Goal: Task Accomplishment & Management: Manage account settings

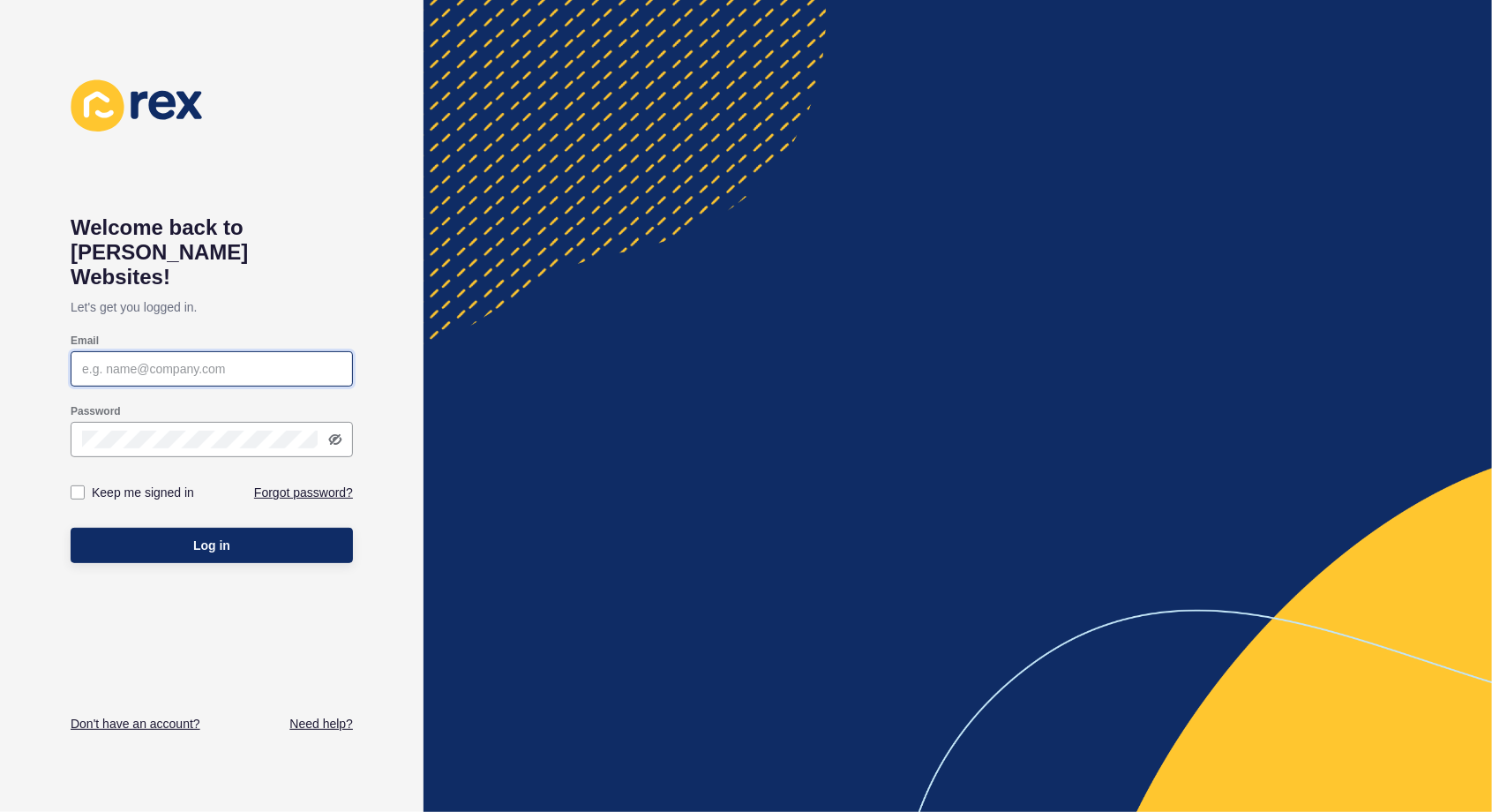
click at [146, 360] on input "Email" at bounding box center [212, 368] width 259 height 17
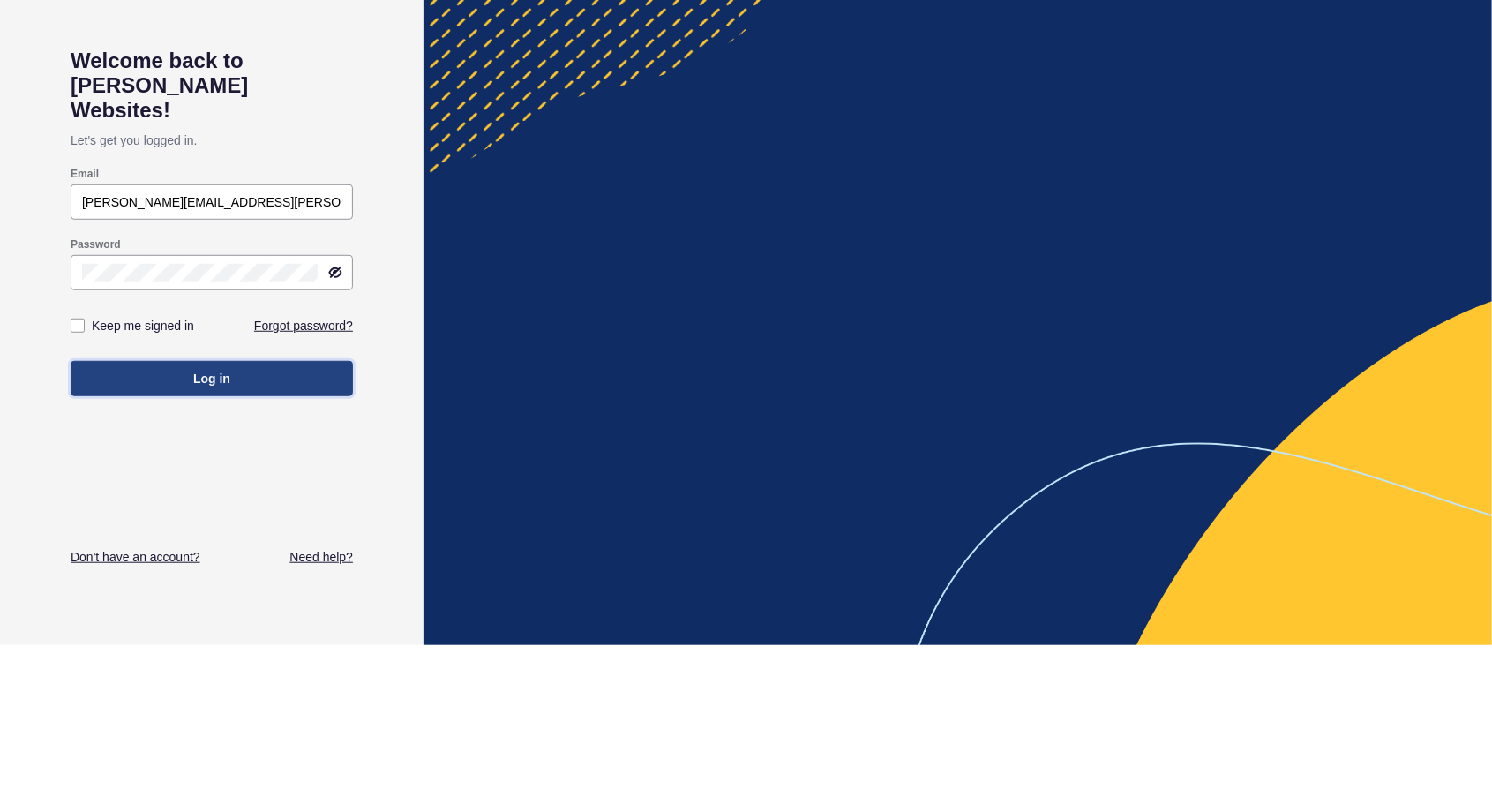
click at [224, 532] on button "Log in" at bounding box center [212, 545] width 282 height 35
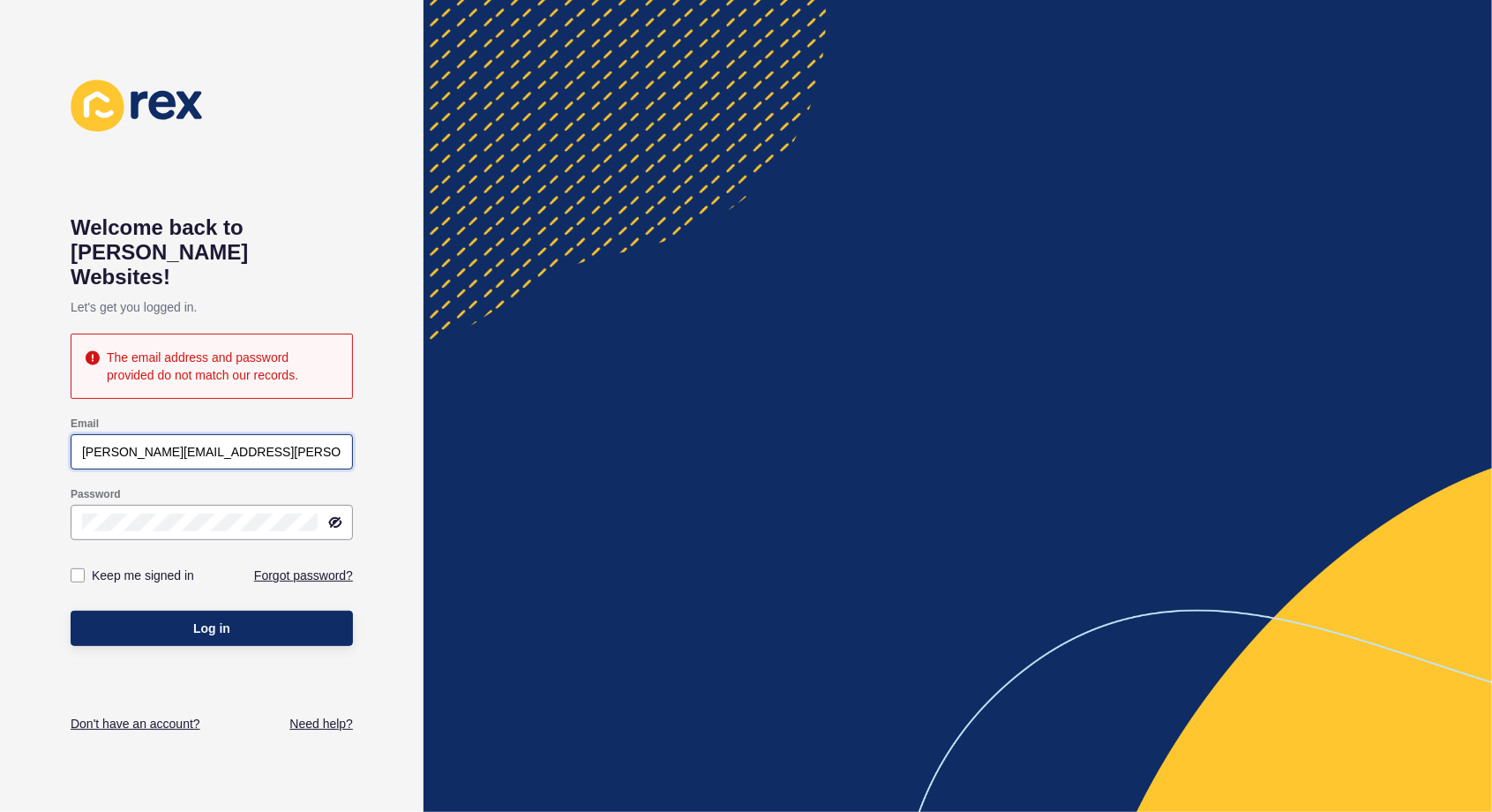
click at [336, 443] on input "[PERSON_NAME][EMAIL_ADDRESS][PERSON_NAME][DOMAIN_NAME]" at bounding box center [212, 452] width 259 height 17
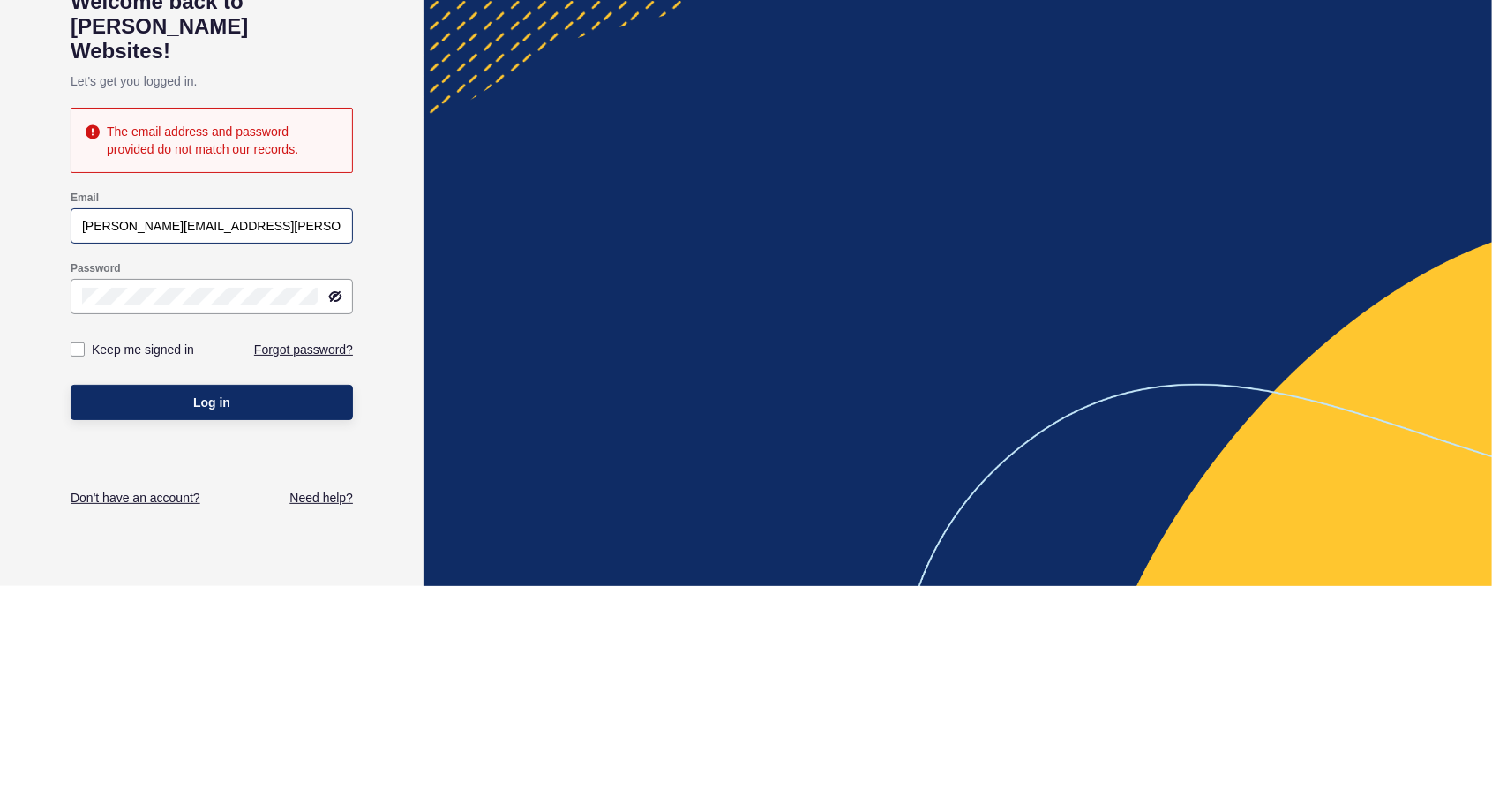
click at [350, 437] on div "tracy.macdonald@thsgrangescotland.co.uk" at bounding box center [212, 452] width 282 height 35
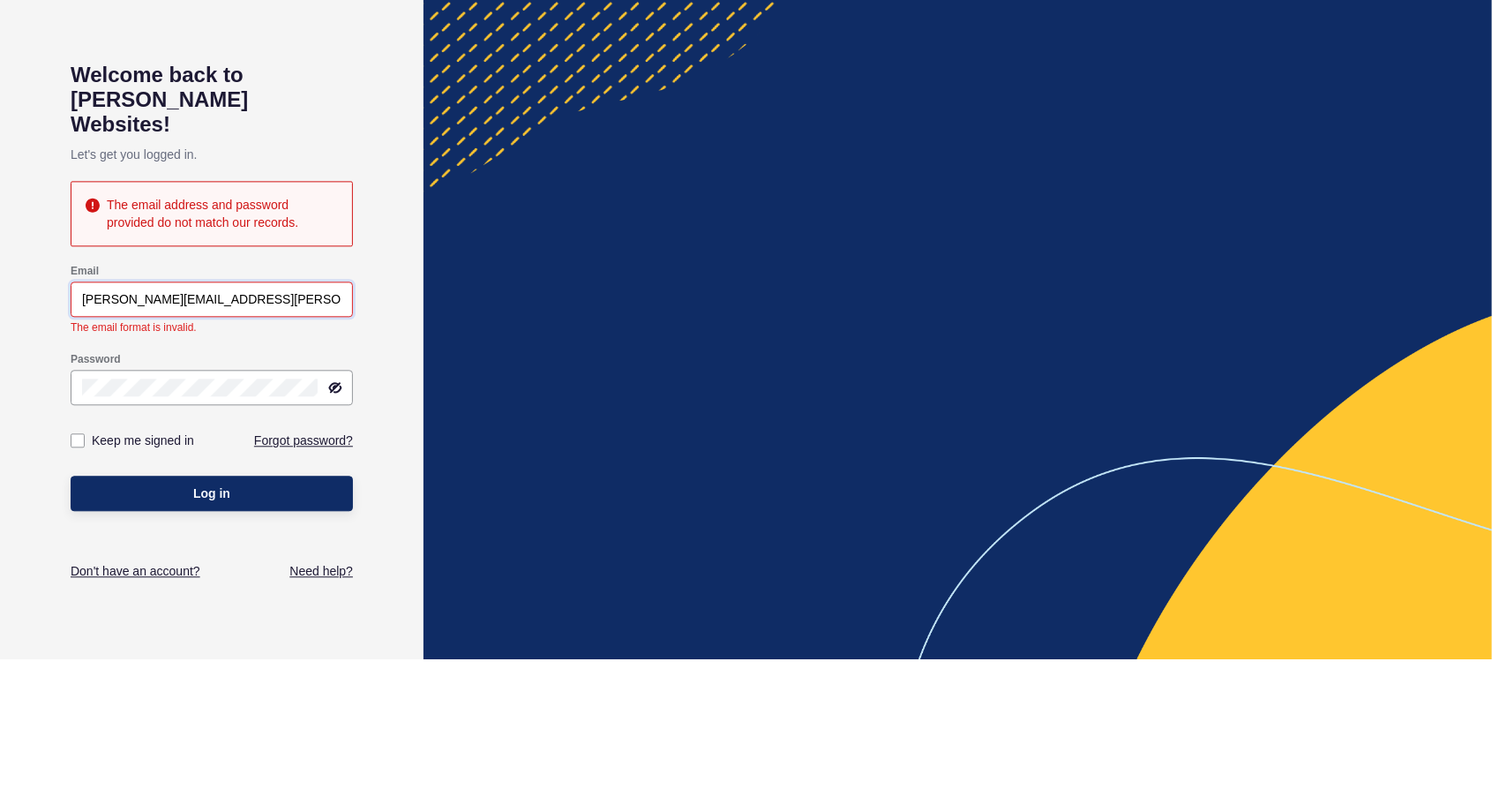
type input "tracy.macdonald@thegrangescotland.co.uk"
click at [83, 575] on div "Keep me signed in" at bounding box center [141, 592] width 141 height 35
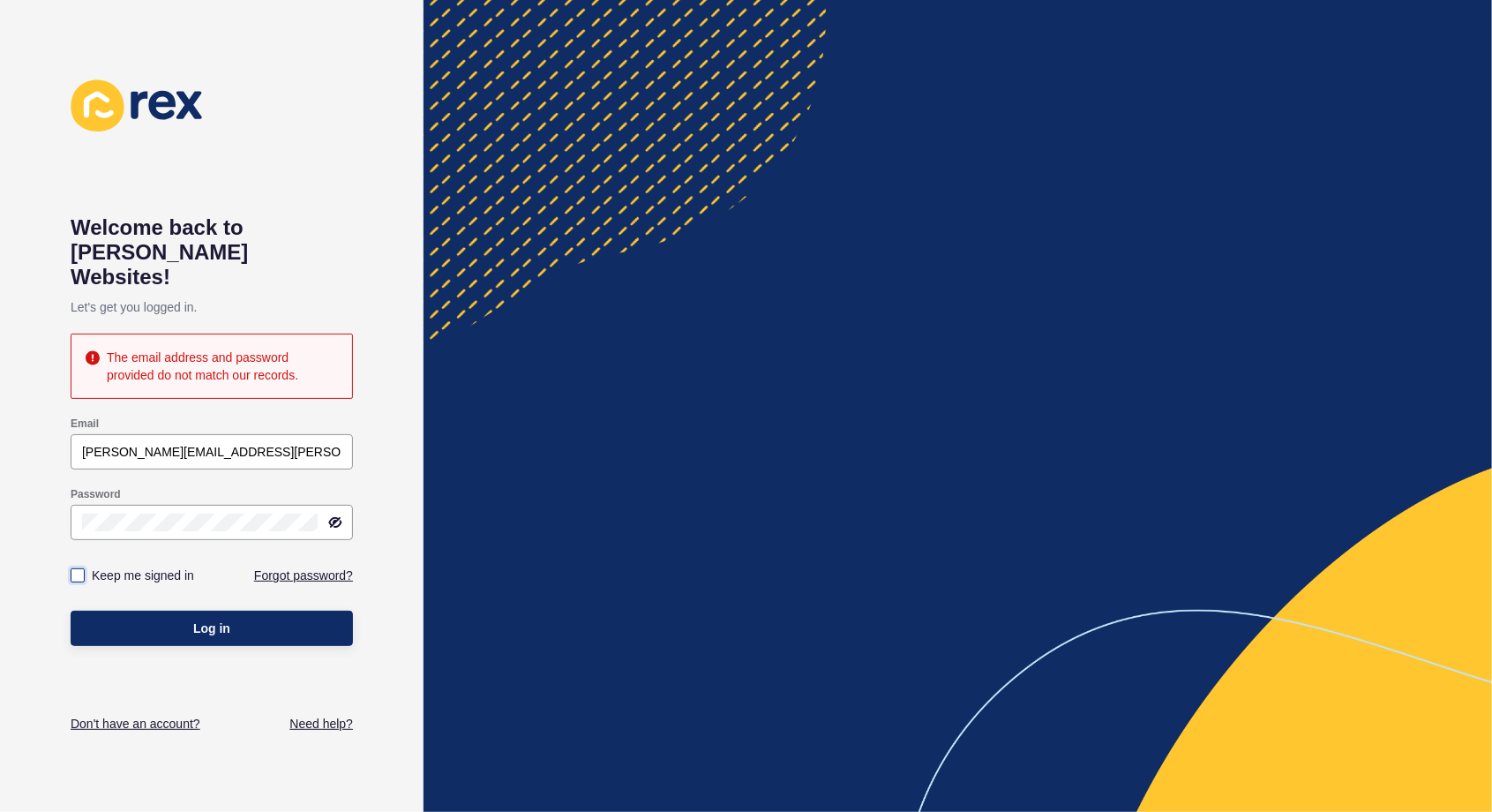
click at [77, 568] on label at bounding box center [77, 575] width 14 height 14
click at [77, 570] on input "Keep me signed in" at bounding box center [80, 576] width 11 height 11
checkbox input "true"
click at [245, 616] on button "Log in" at bounding box center [212, 628] width 282 height 35
click at [337, 515] on icon at bounding box center [335, 521] width 14 height 14
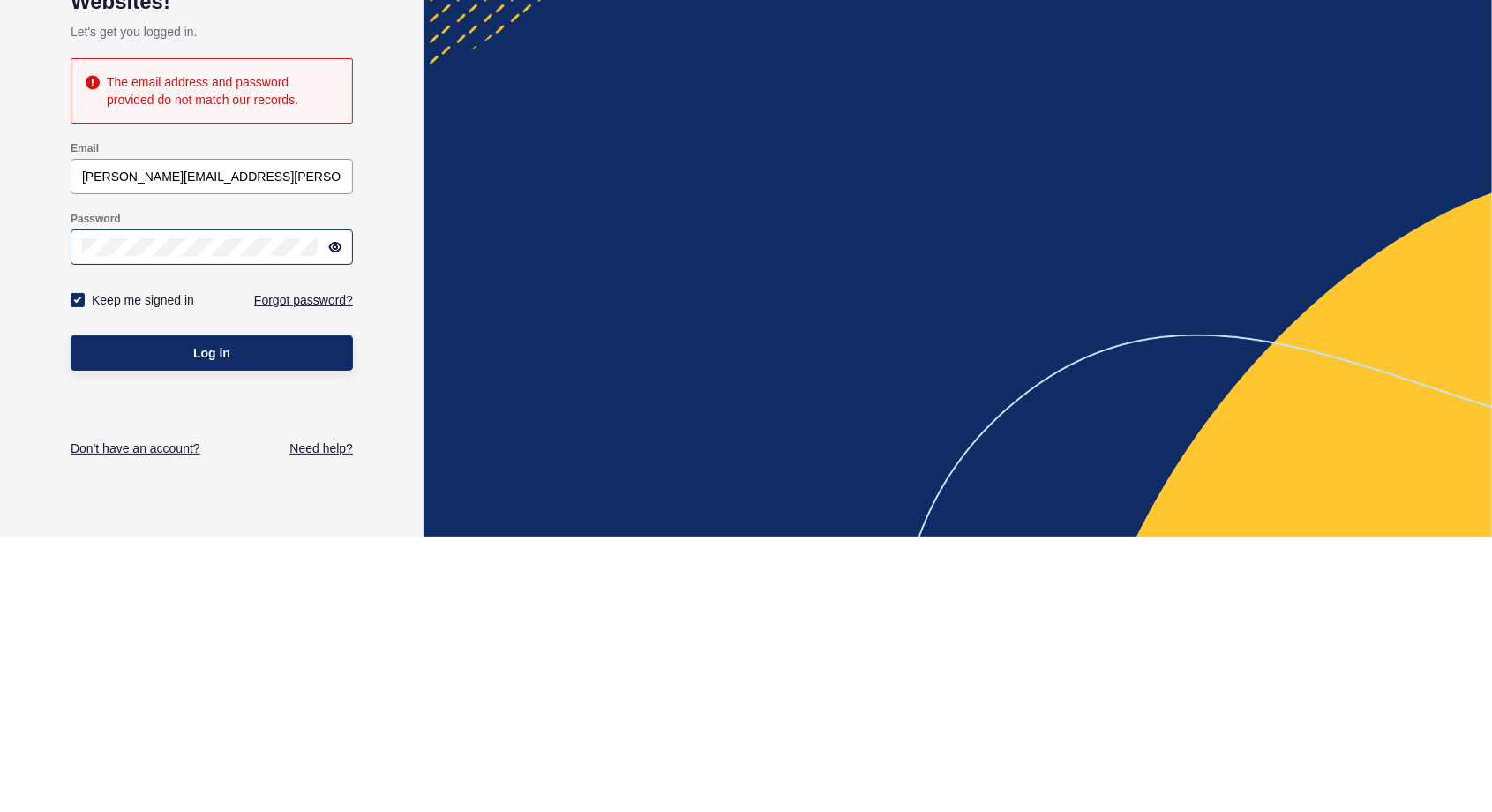
click at [343, 512] on div at bounding box center [212, 522] width 282 height 35
click at [252, 611] on button "Log in" at bounding box center [212, 628] width 282 height 35
click at [194, 612] on button "Log in" at bounding box center [212, 628] width 282 height 35
